Goal: Find contact information: Find contact information

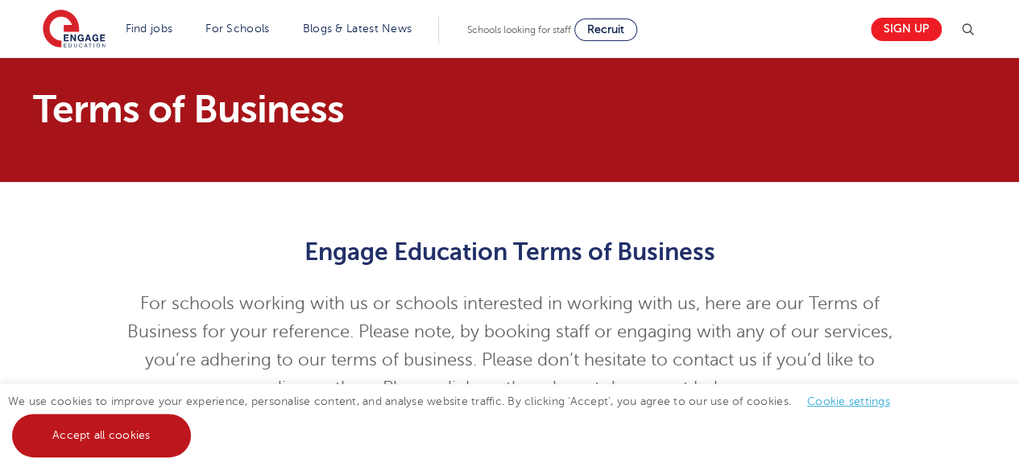
click at [160, 438] on link "Accept all cookies" at bounding box center [101, 436] width 179 height 44
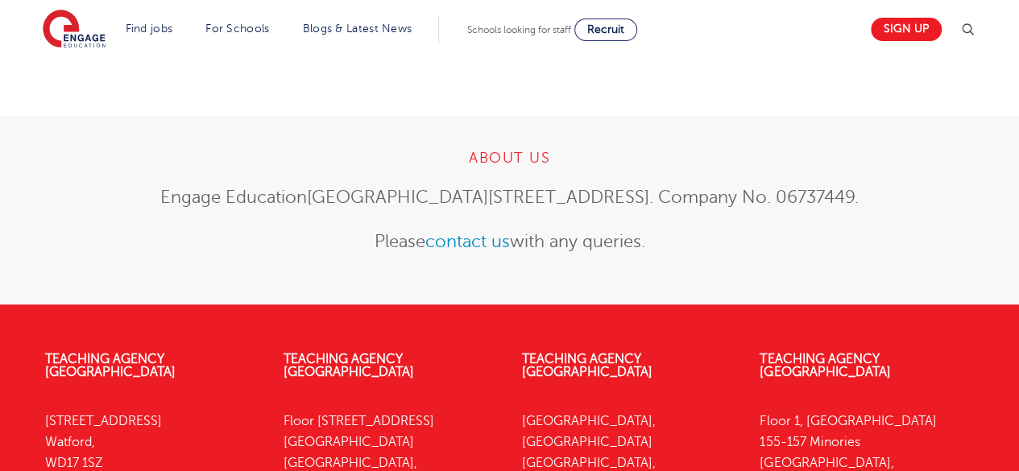
scroll to position [645, 0]
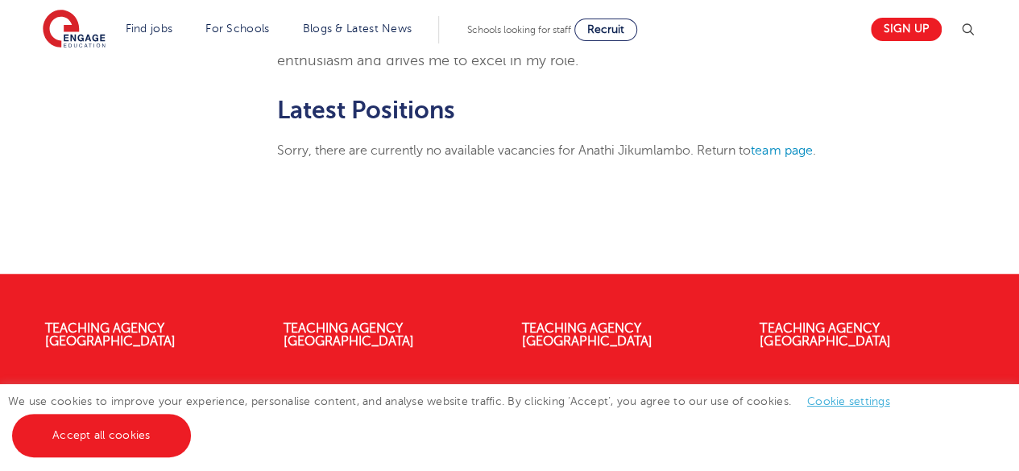
scroll to position [612, 0]
